Goal: Task Accomplishment & Management: Manage account settings

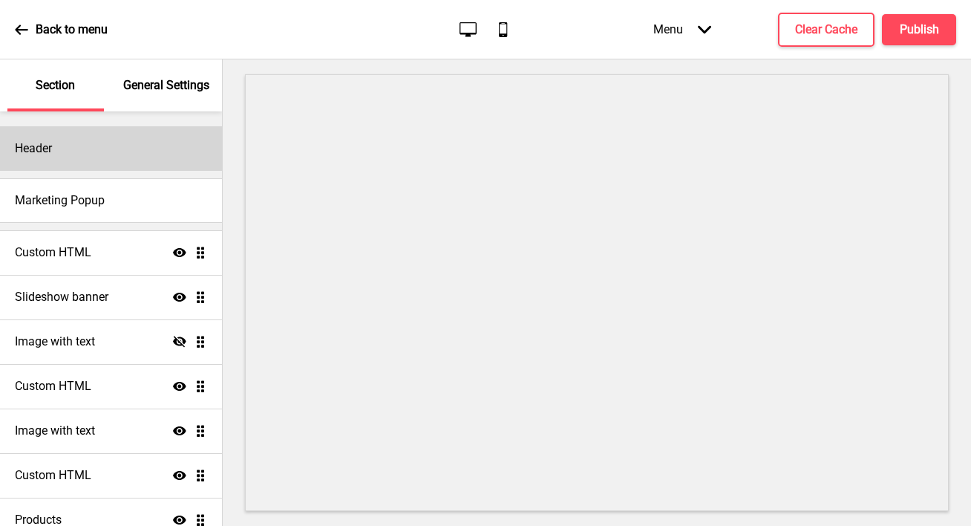
click at [59, 146] on div "Header" at bounding box center [111, 148] width 222 height 45
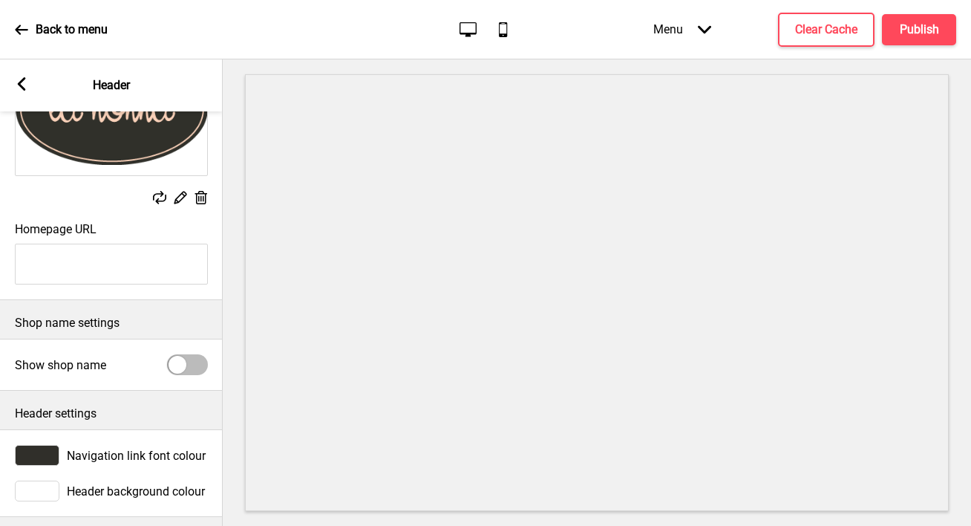
scroll to position [176, 0]
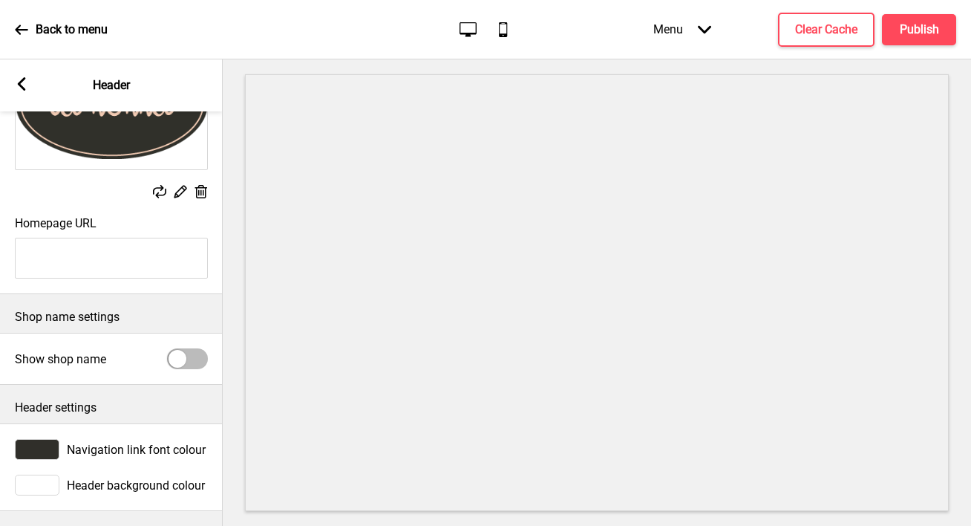
click at [192, 348] on div at bounding box center [187, 358] width 41 height 21
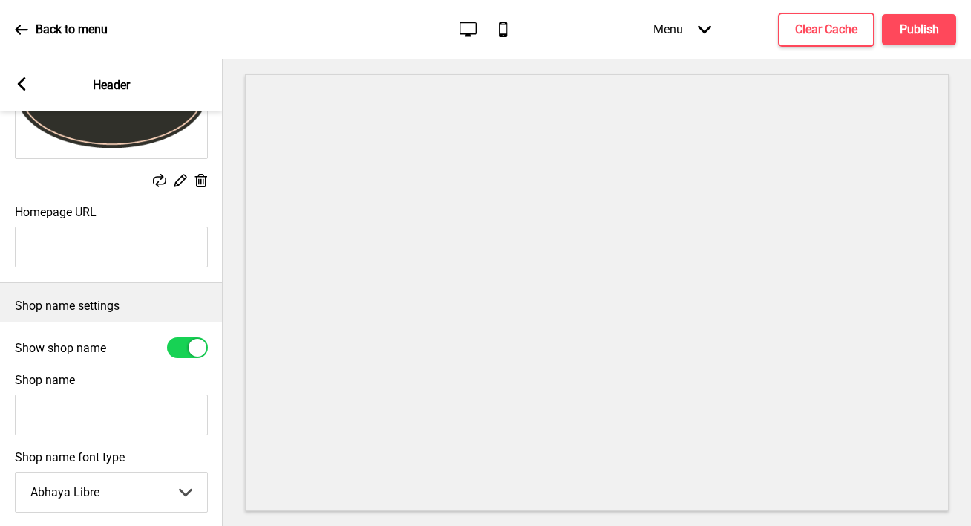
click at [192, 343] on div at bounding box center [198, 348] width 18 height 18
checkbox input "false"
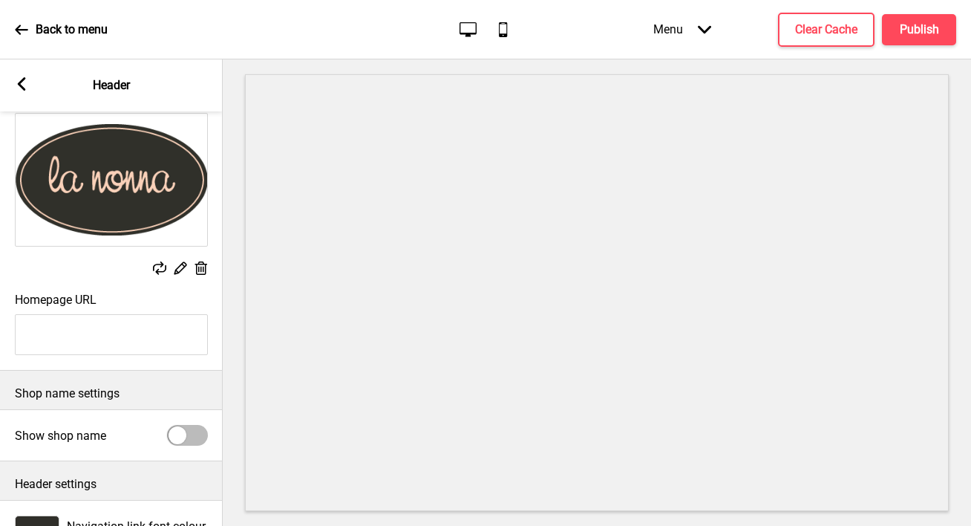
scroll to position [50, 0]
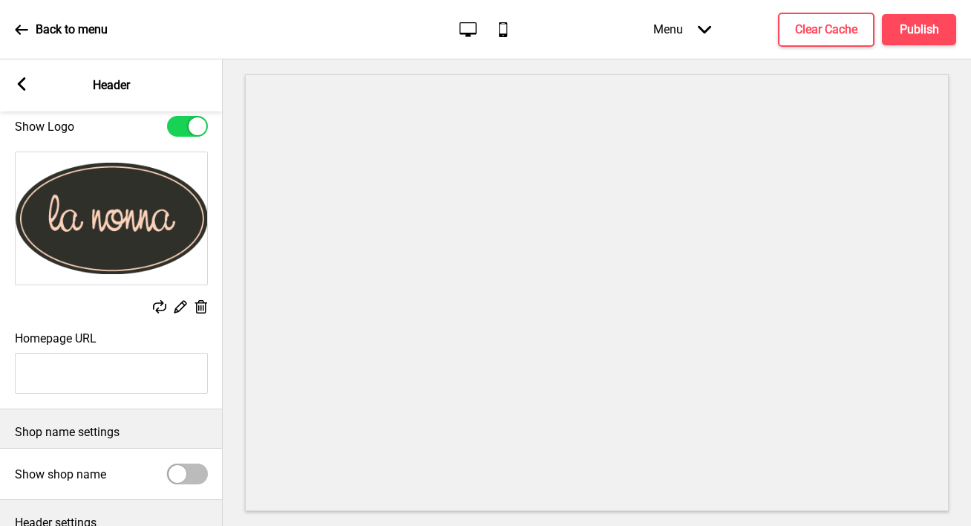
click at [42, 83] on div "Arrow left Header" at bounding box center [111, 85] width 223 height 52
click at [31, 84] on div "Arrow left Header" at bounding box center [111, 85] width 223 height 52
click at [27, 86] on rect at bounding box center [21, 83] width 13 height 13
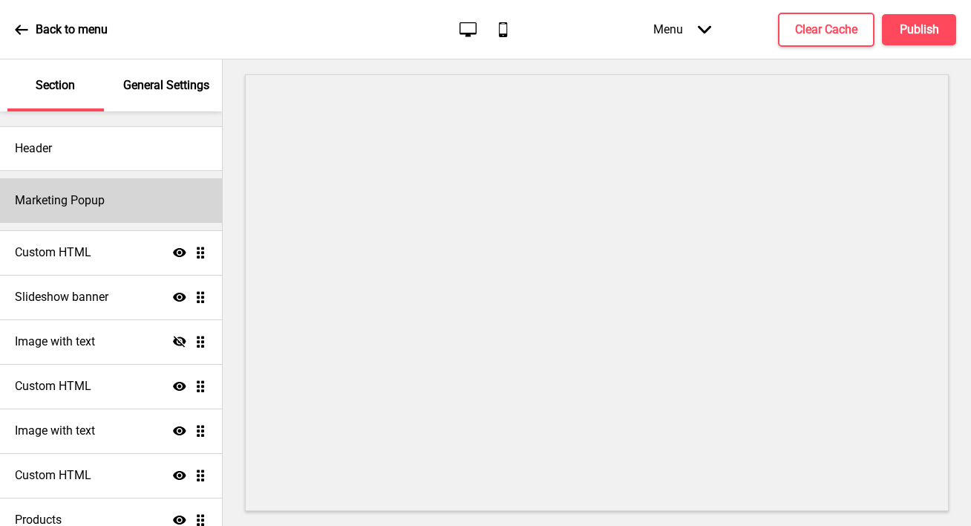
click at [99, 196] on h4 "Marketing Popup" at bounding box center [60, 200] width 90 height 16
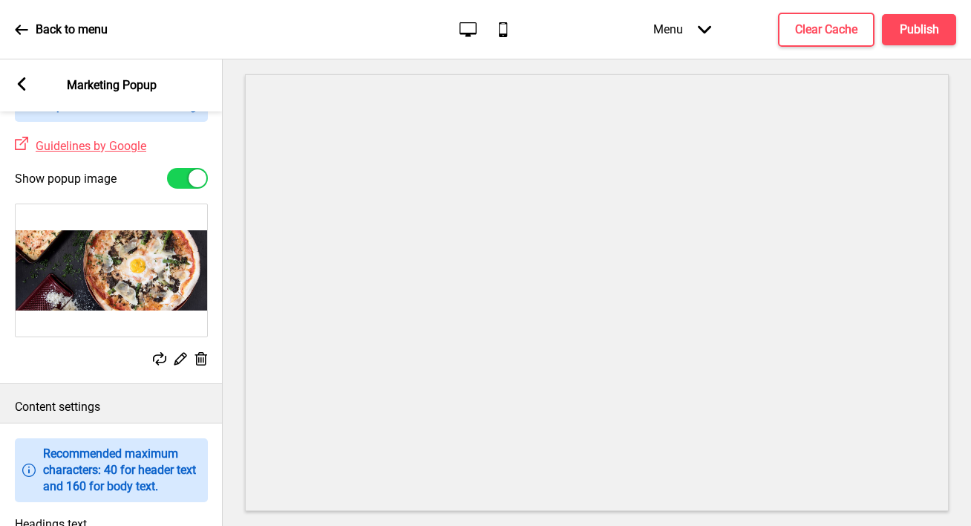
scroll to position [0, 0]
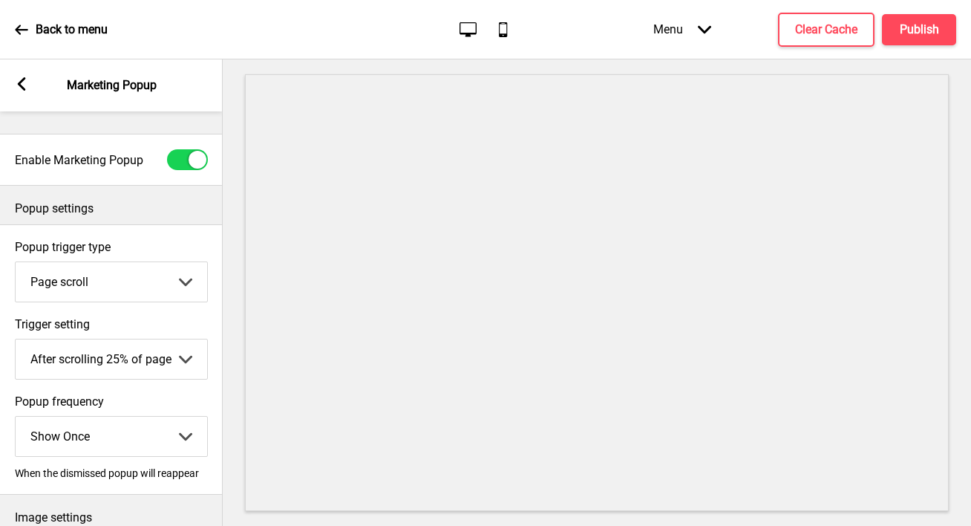
click at [198, 158] on div at bounding box center [198, 160] width 18 height 18
checkbox input "false"
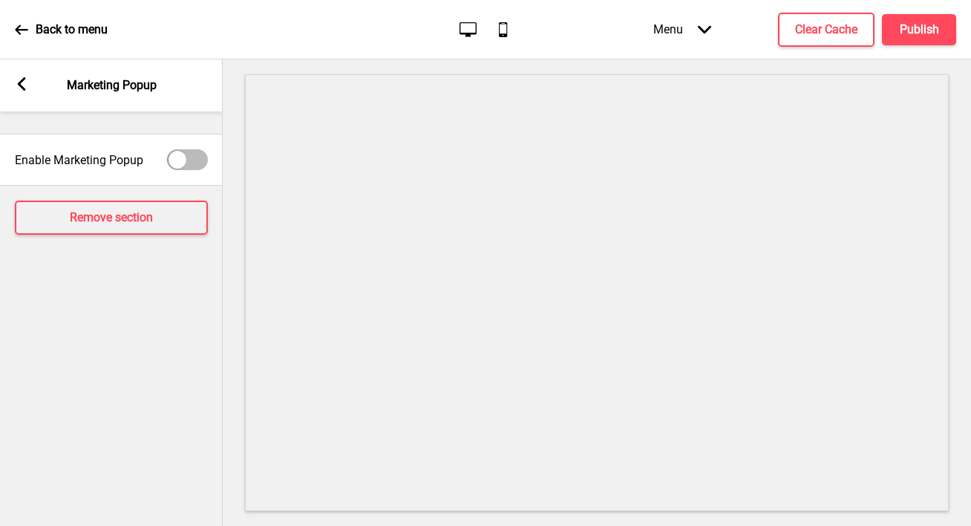
click at [20, 84] on icon at bounding box center [22, 83] width 8 height 13
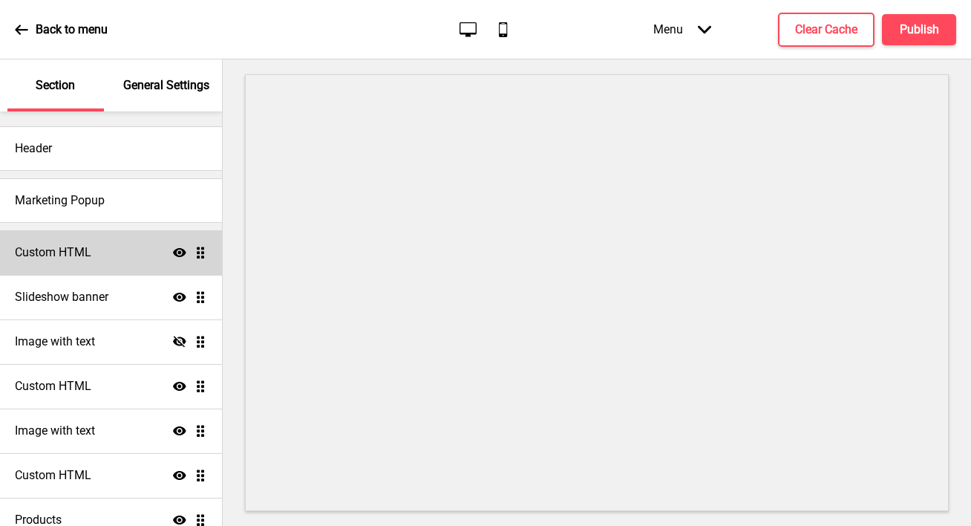
click at [65, 249] on h4 "Custom HTML" at bounding box center [53, 252] width 76 height 16
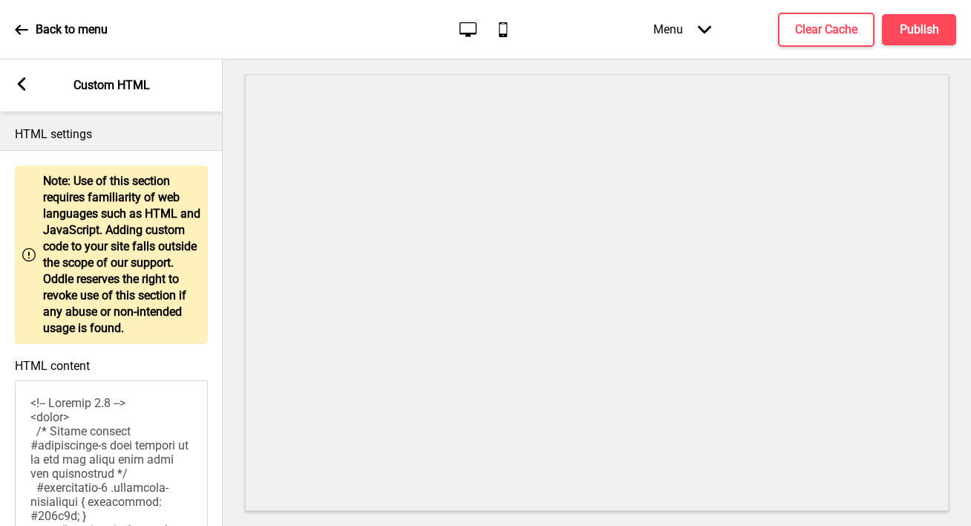
click at [22, 74] on div "Arrow left Custom HTML" at bounding box center [111, 85] width 223 height 52
click at [19, 83] on icon at bounding box center [22, 83] width 8 height 13
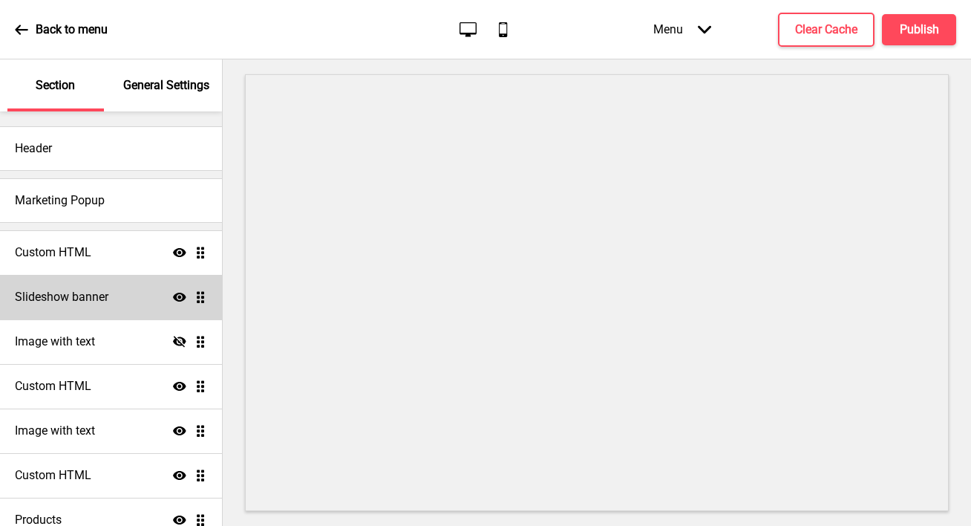
click at [104, 292] on h4 "Slideshow banner" at bounding box center [62, 297] width 94 height 16
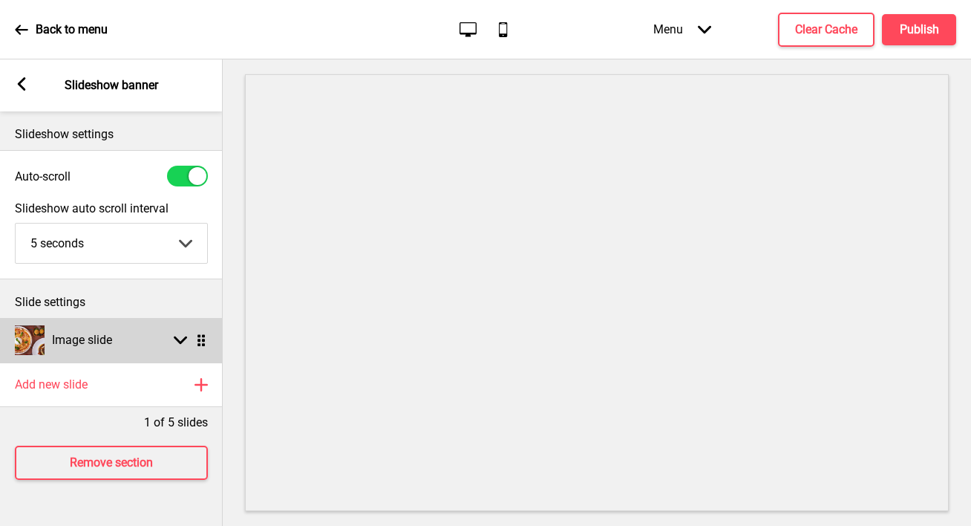
click at [166, 334] on div "Arrow down Drag" at bounding box center [187, 339] width 42 height 13
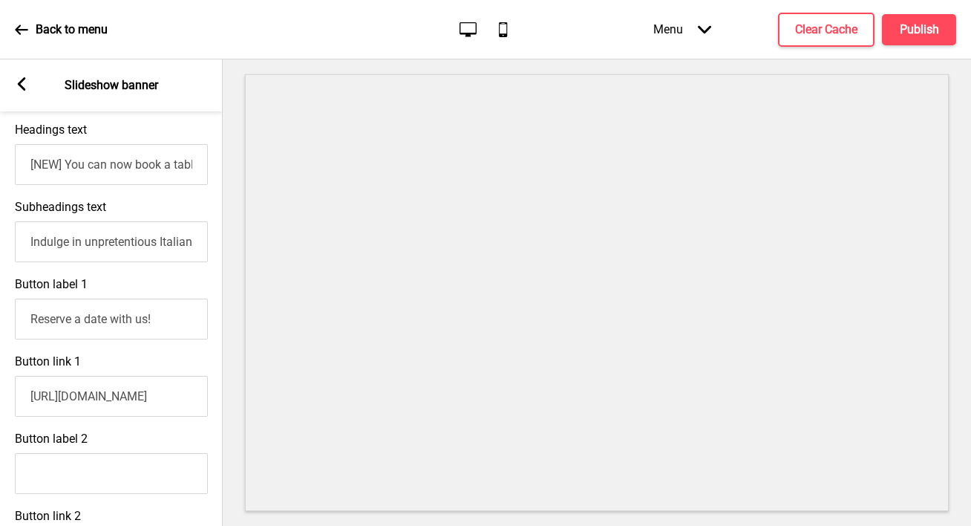
scroll to position [492, 0]
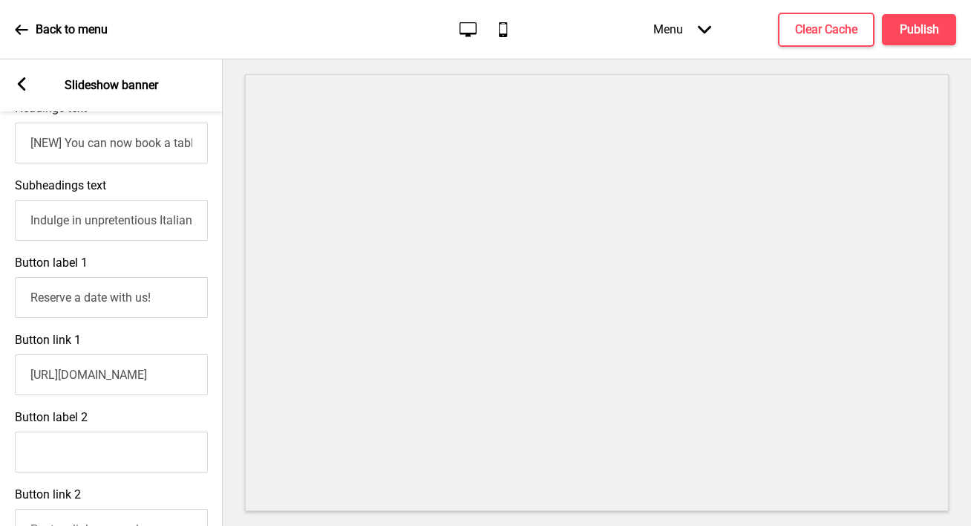
click at [19, 85] on icon at bounding box center [22, 83] width 8 height 13
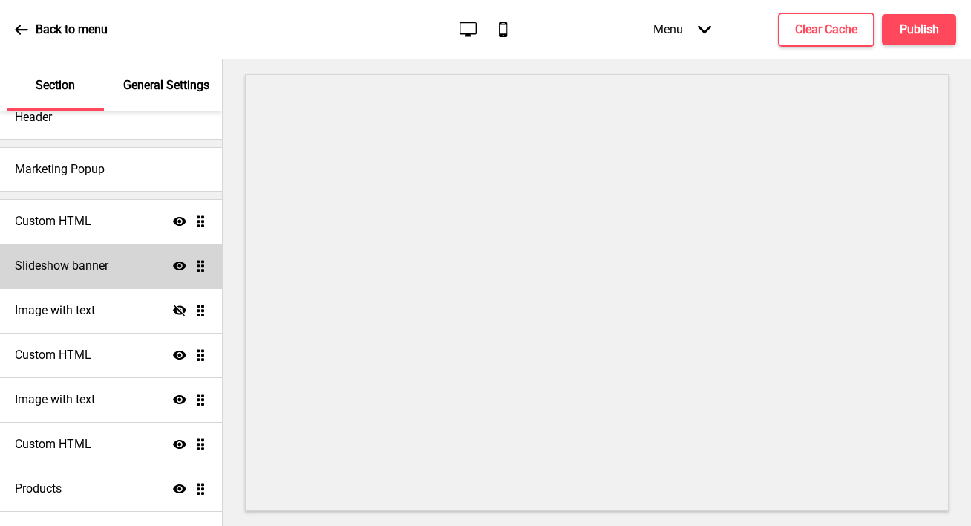
scroll to position [32, 0]
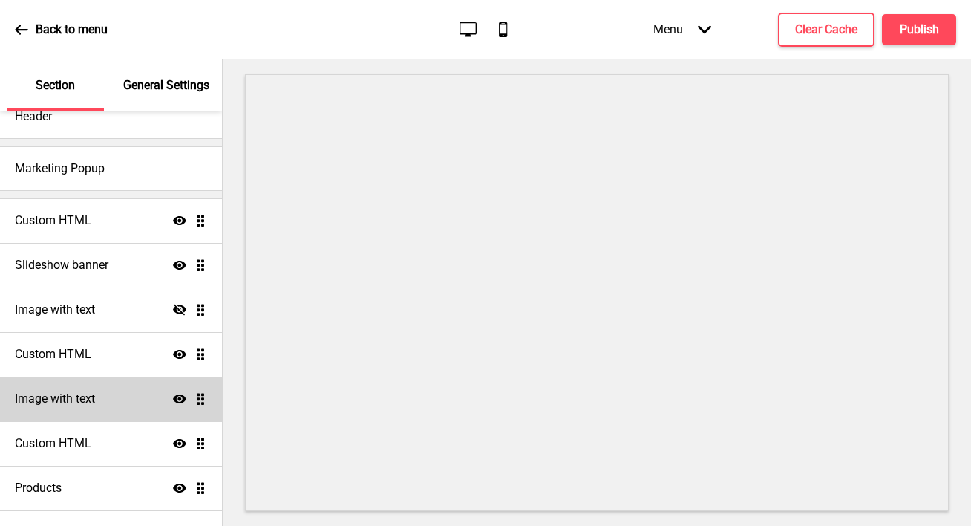
click at [76, 391] on h4 "Image with text" at bounding box center [55, 399] width 80 height 16
select select "center"
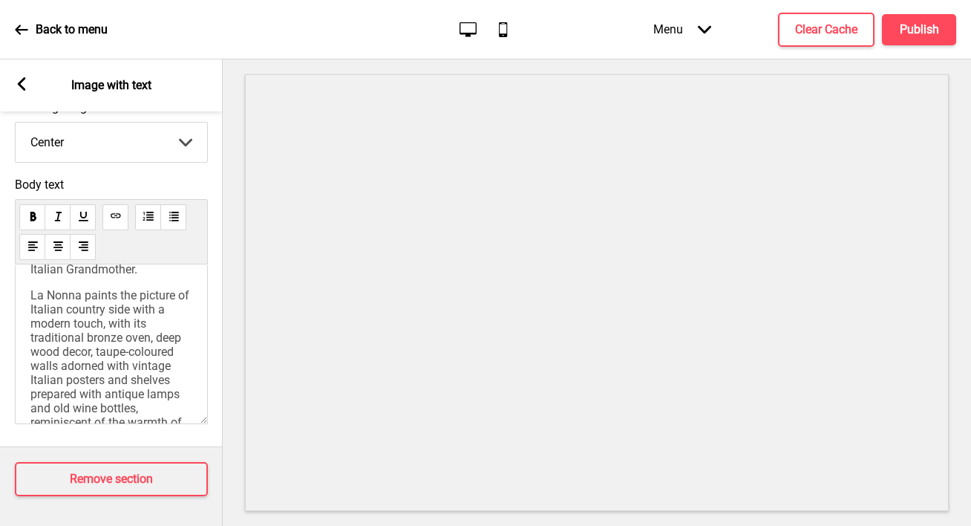
scroll to position [79, 0]
click at [33, 90] on div "Arrow left Image with text" at bounding box center [111, 85] width 223 height 52
click at [25, 84] on rect at bounding box center [21, 83] width 13 height 13
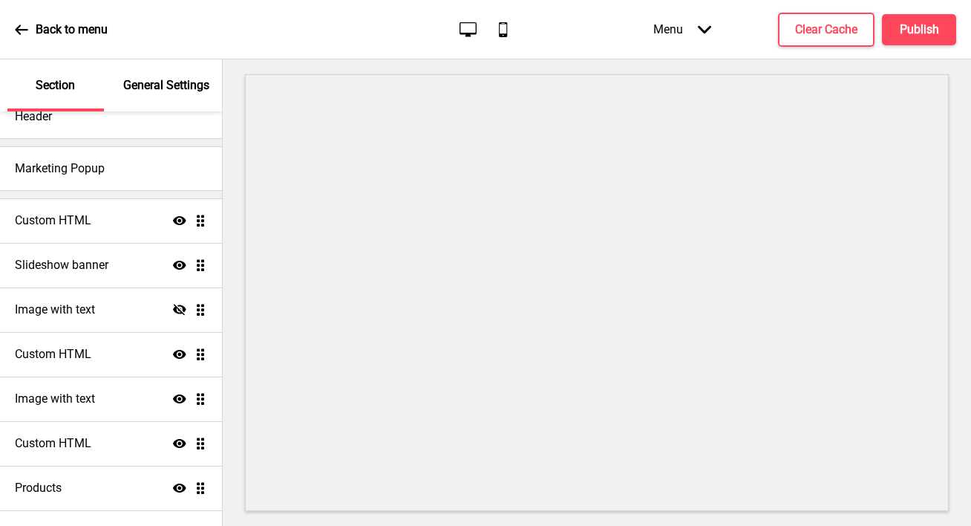
click at [18, 27] on icon at bounding box center [21, 30] width 13 height 10
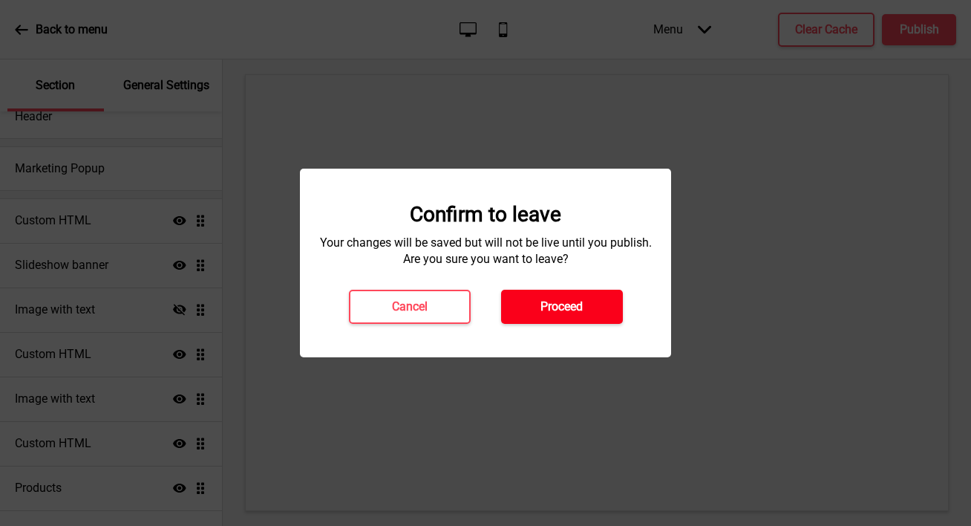
click at [585, 307] on button "Proceed" at bounding box center [562, 307] width 122 height 34
